Goal: Information Seeking & Learning: Learn about a topic

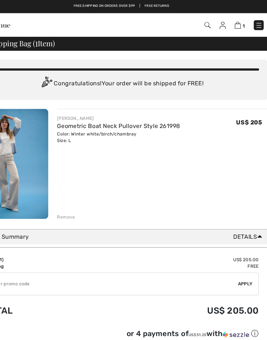
click at [11, 149] on img at bounding box center [36, 144] width 65 height 97
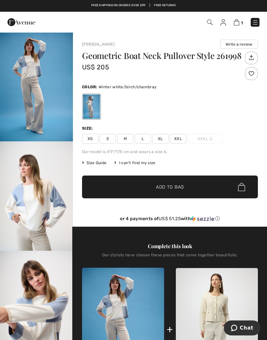
click at [18, 196] on img "2 / 6" at bounding box center [36, 195] width 73 height 109
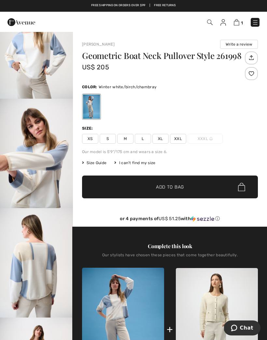
scroll to position [152, 0]
